Goal: Information Seeking & Learning: Learn about a topic

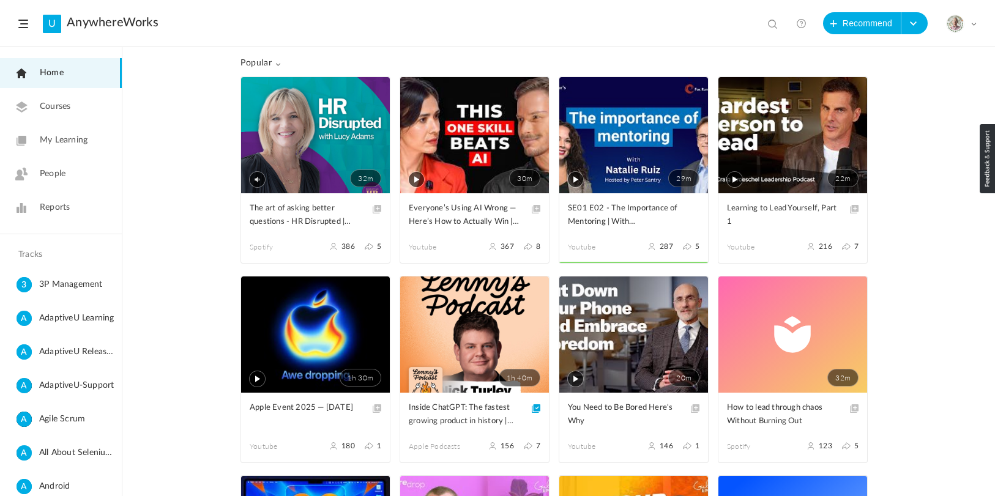
click at [72, 143] on span "My Learning" at bounding box center [64, 140] width 48 height 13
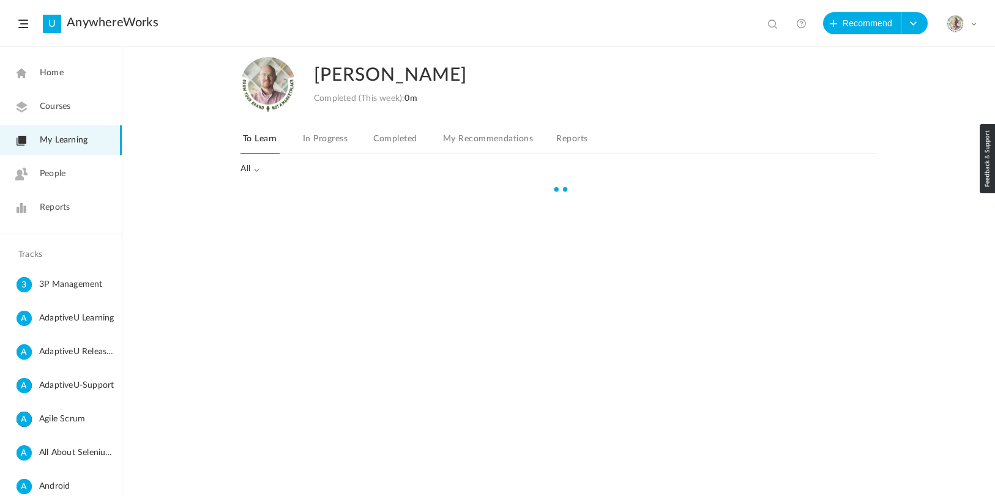
click at [410, 134] on link "Completed" at bounding box center [395, 142] width 48 height 23
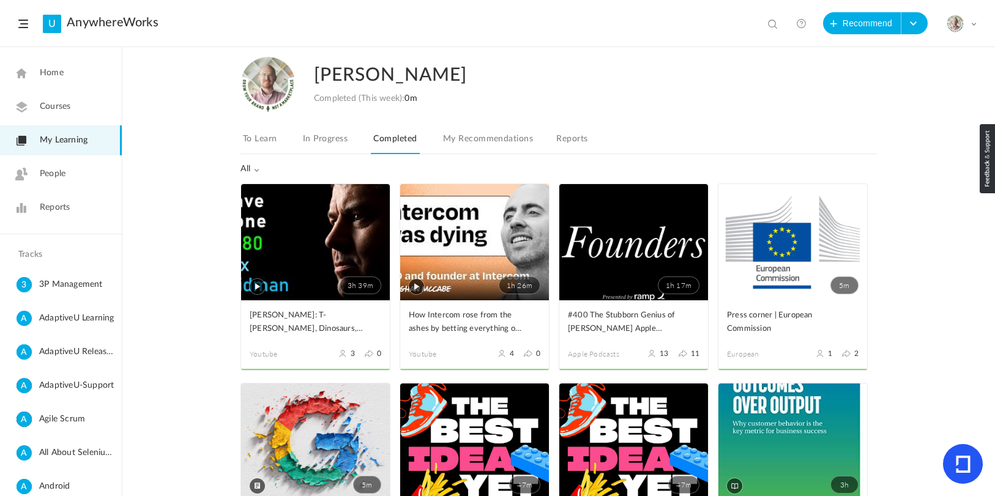
click at [334, 141] on link "In Progress" at bounding box center [325, 142] width 50 height 23
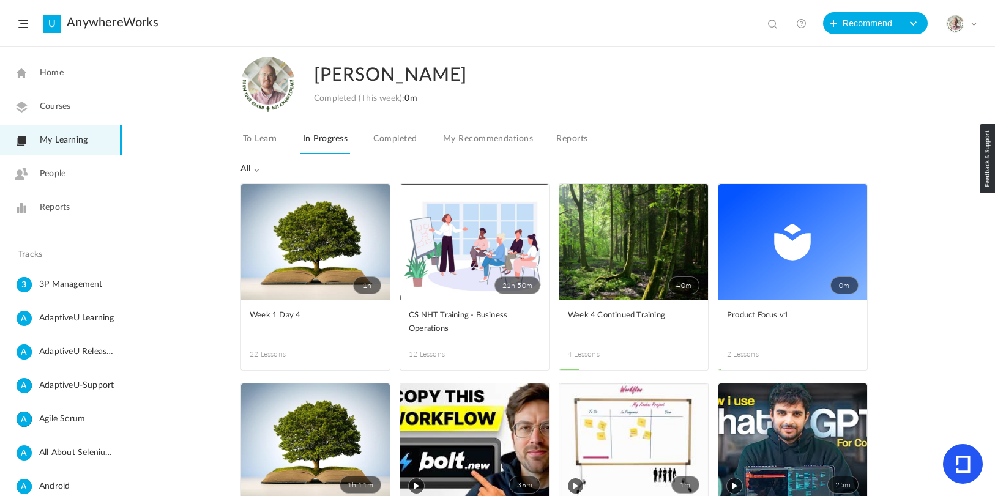
click at [250, 138] on link "To Learn" at bounding box center [259, 142] width 39 height 23
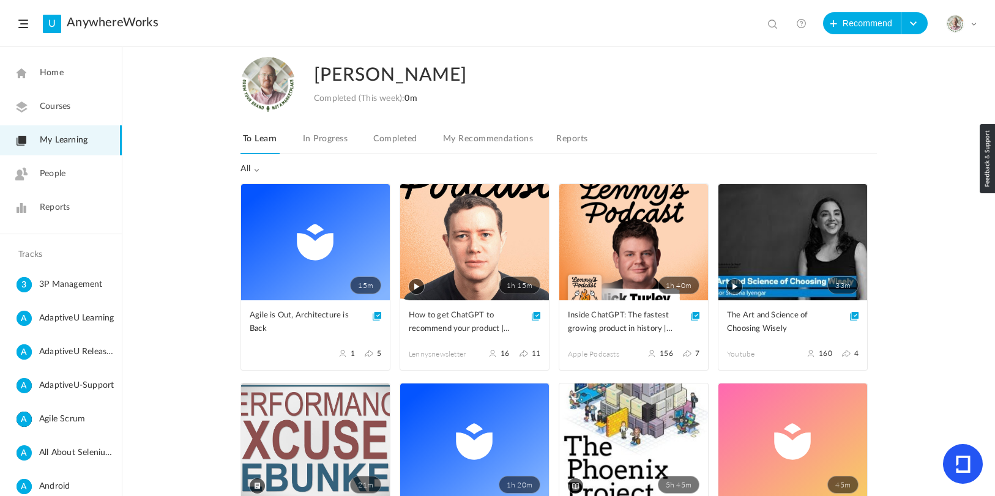
click at [633, 246] on link "1h 40m" at bounding box center [633, 242] width 149 height 116
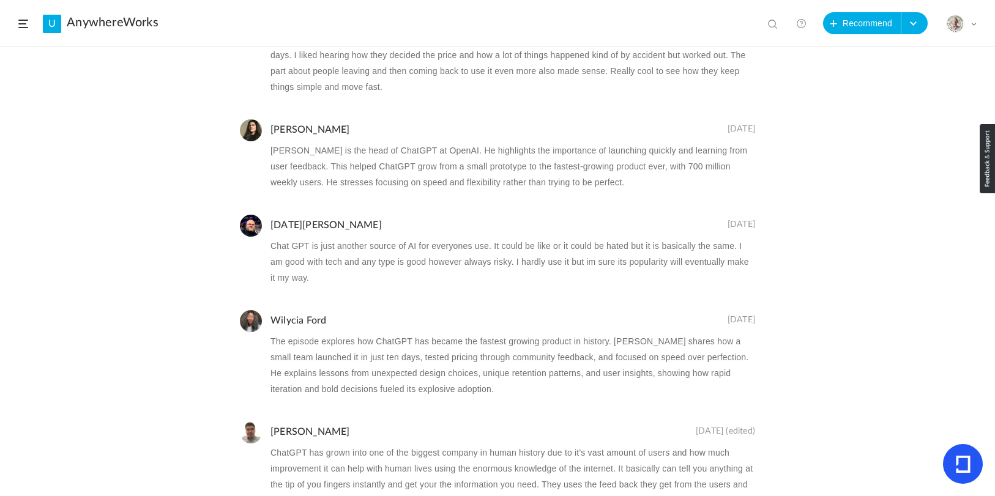
scroll to position [7566, 0]
